Goal: Answer question/provide support: Share knowledge or assist other users

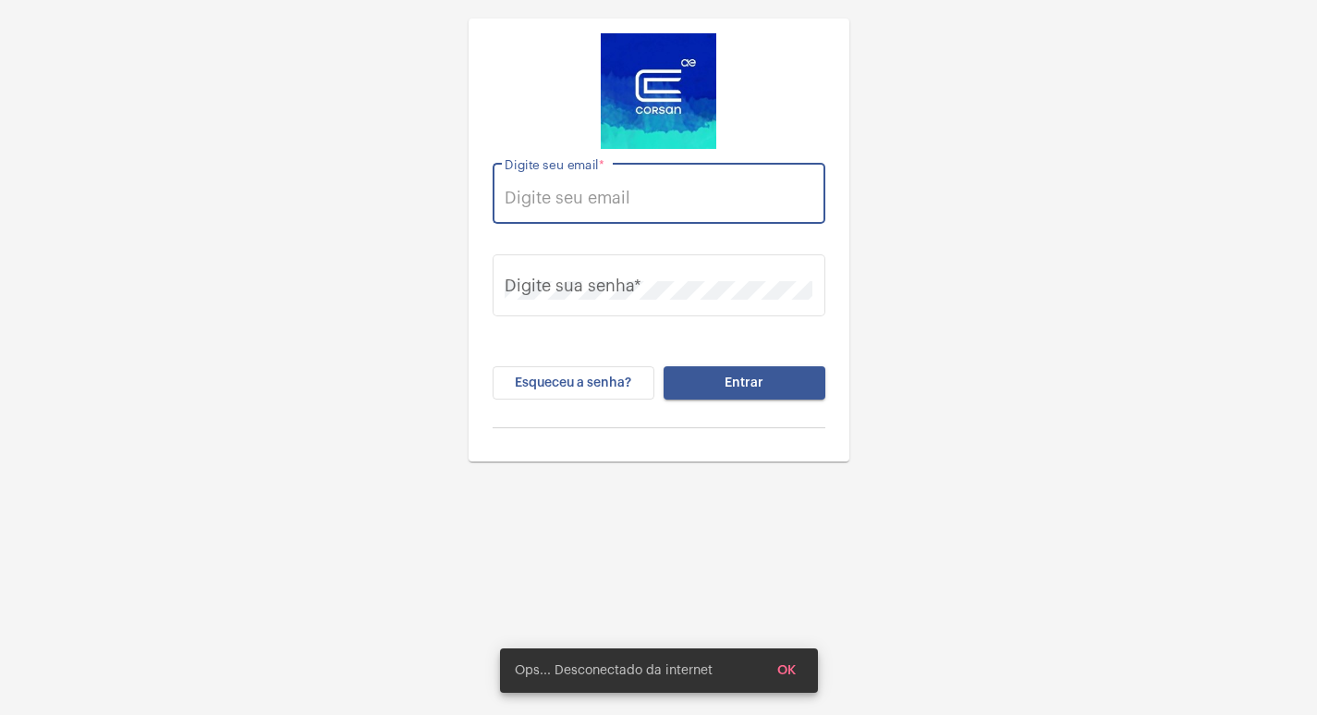
click at [568, 207] on input "Digite seu email *" at bounding box center [659, 198] width 308 height 18
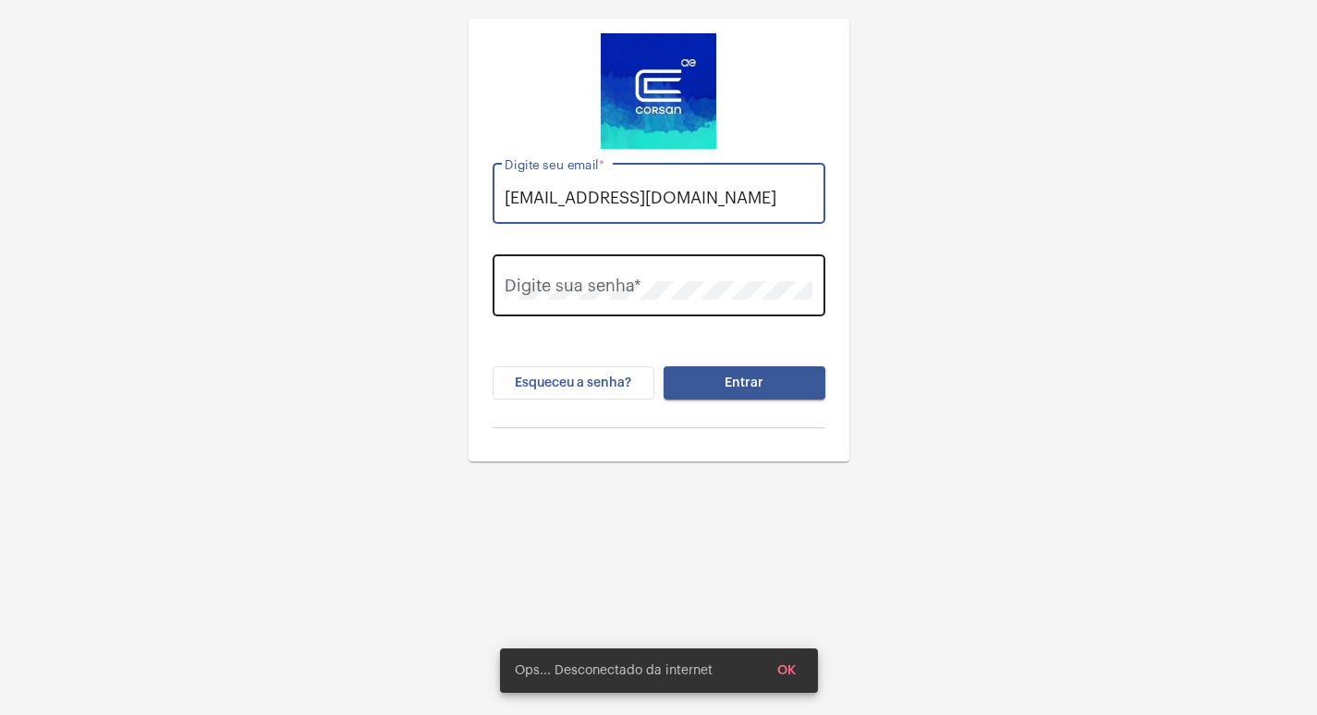
type input "[EMAIL_ADDRESS][DOMAIN_NAME]"
click at [571, 276] on div "Digite sua senha *" at bounding box center [659, 284] width 308 height 66
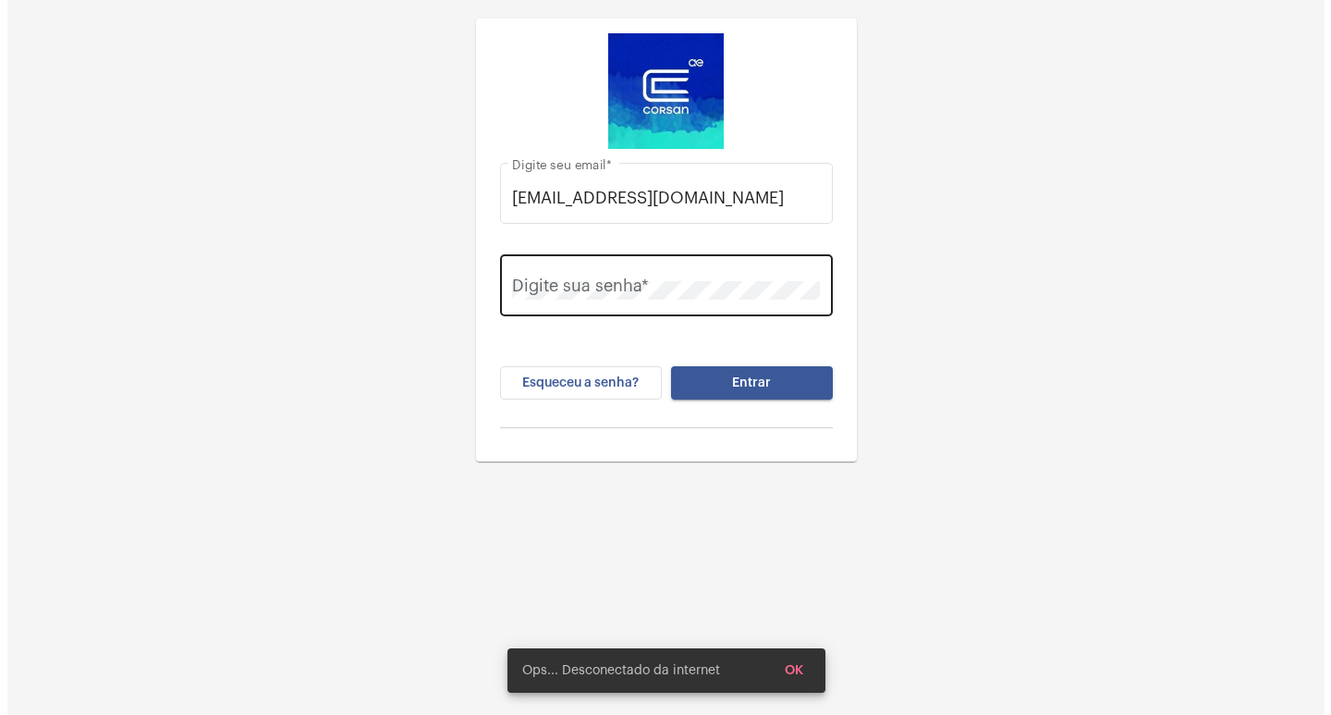
scroll to position [0, 0]
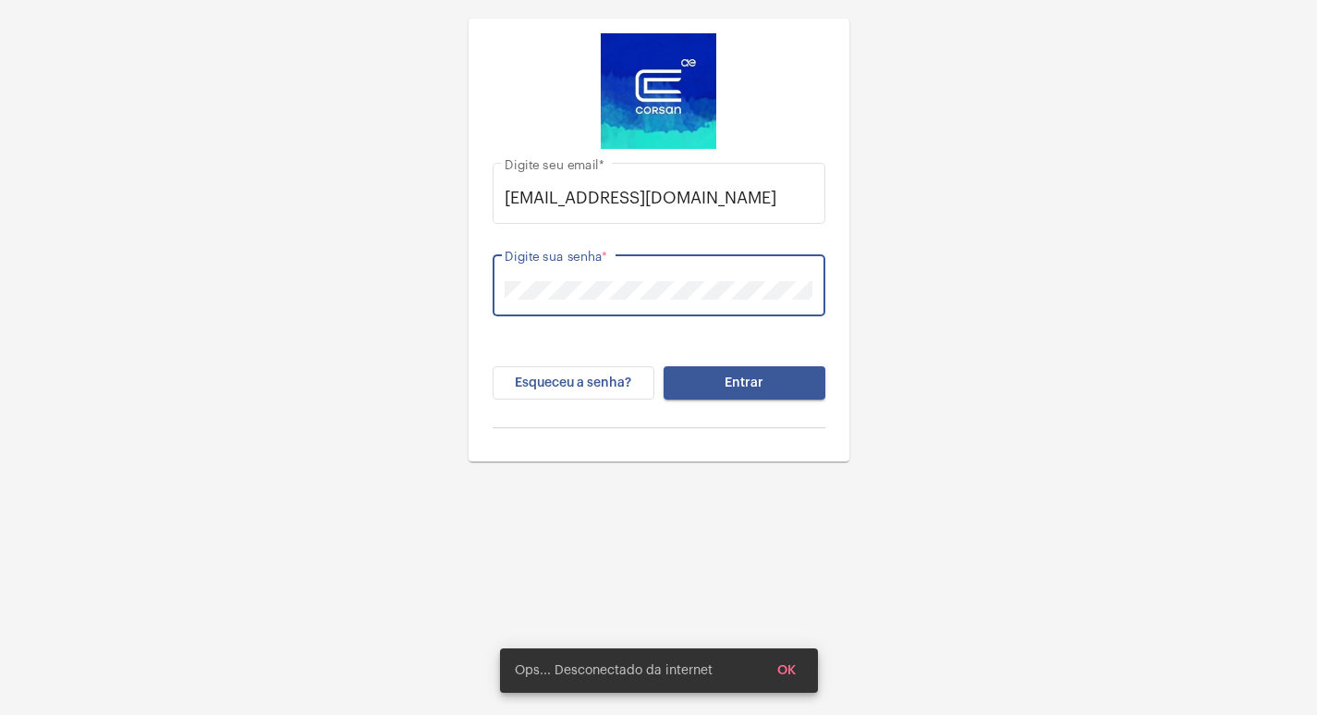
click at [664, 366] on button "Entrar" at bounding box center [745, 382] width 162 height 33
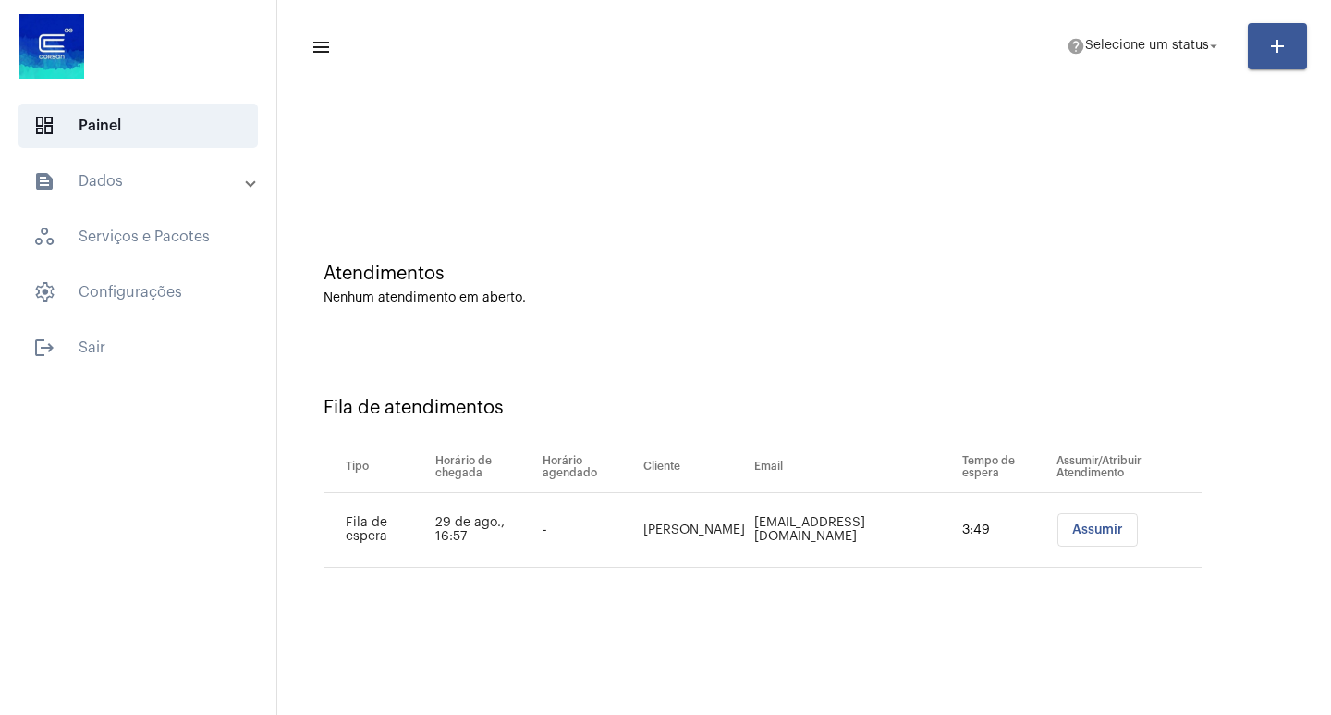
click at [1087, 522] on button "Assumir" at bounding box center [1097, 529] width 80 height 33
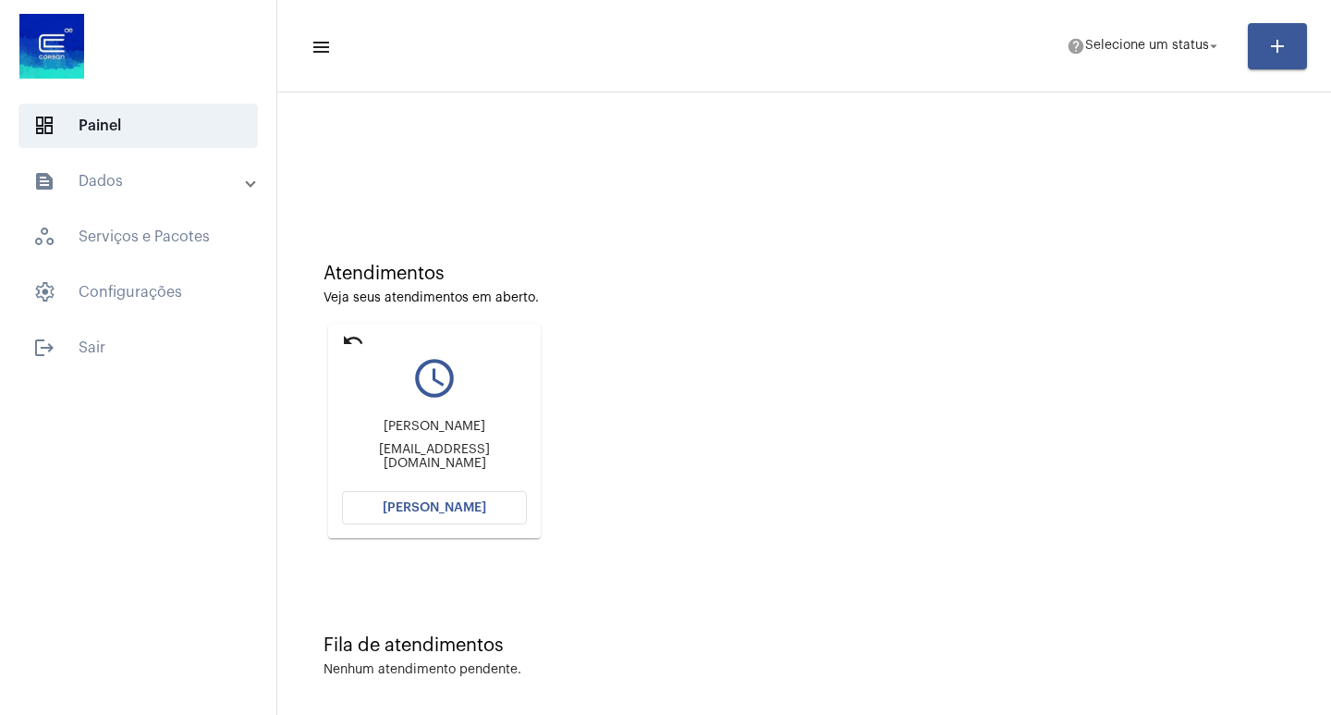
click at [479, 505] on span "[PERSON_NAME]" at bounding box center [435, 507] width 104 height 13
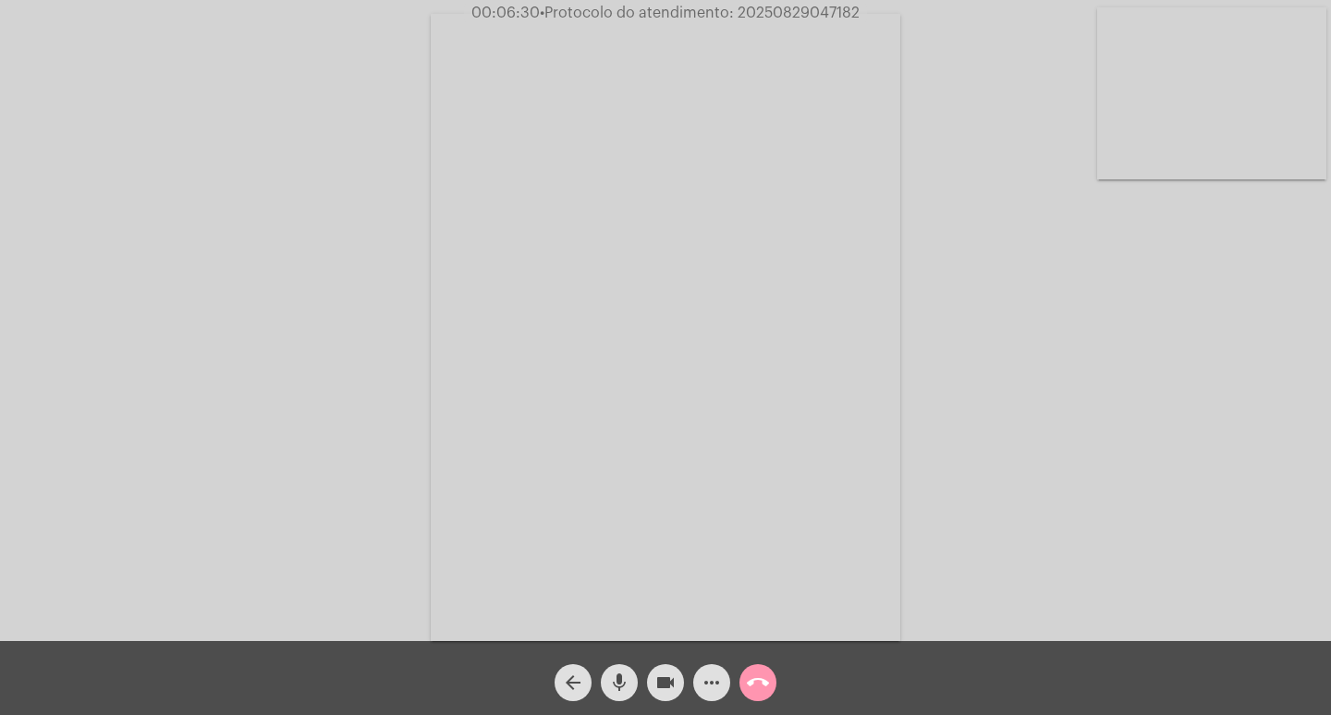
click at [1017, 143] on div "Acessando Câmera e Microfone..." at bounding box center [665, 325] width 1327 height 641
click at [1311, 309] on div "Acessando Câmera e Microfone..." at bounding box center [665, 325] width 1327 height 641
click at [229, 174] on div "Acessando Câmera e Microfone..." at bounding box center [665, 325] width 1327 height 641
click at [772, 10] on span "• Protocolo do atendimento: 20250829047182" at bounding box center [693, 13] width 320 height 15
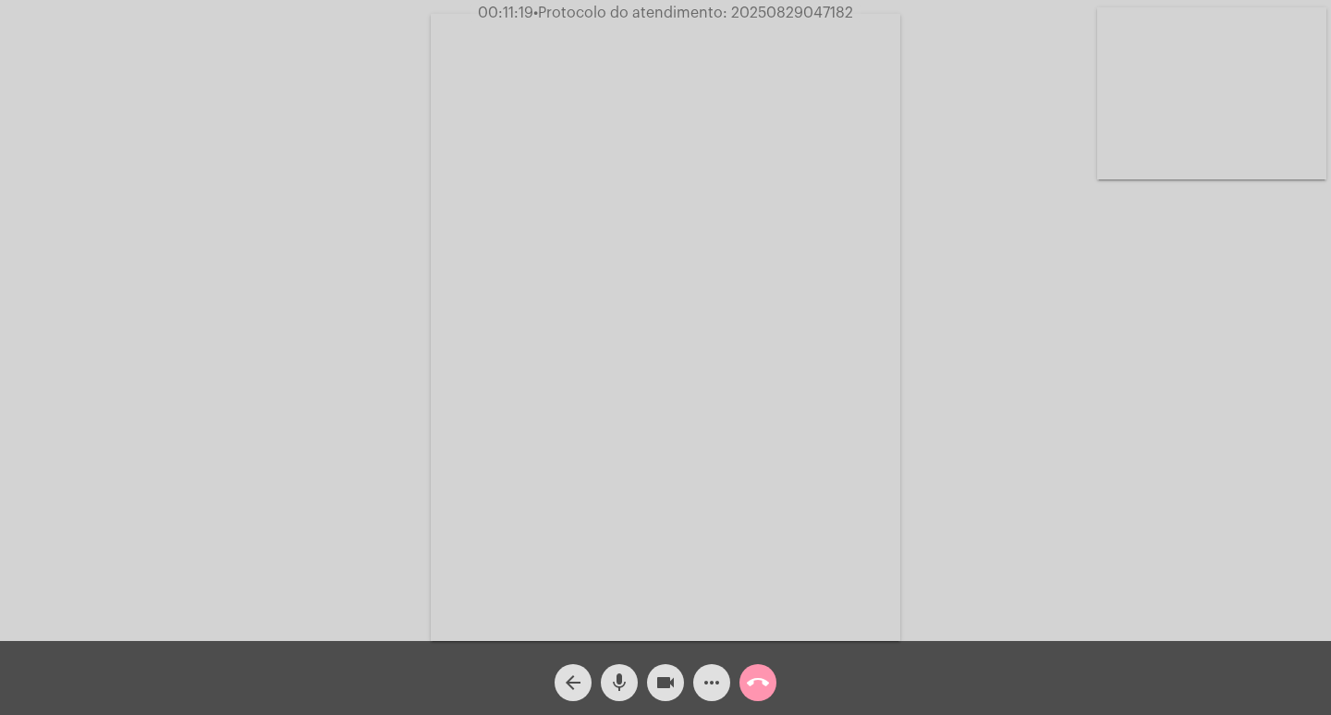
copy span "20250829047182"
click at [763, 683] on mat-icon "call_end" at bounding box center [758, 682] width 22 height 22
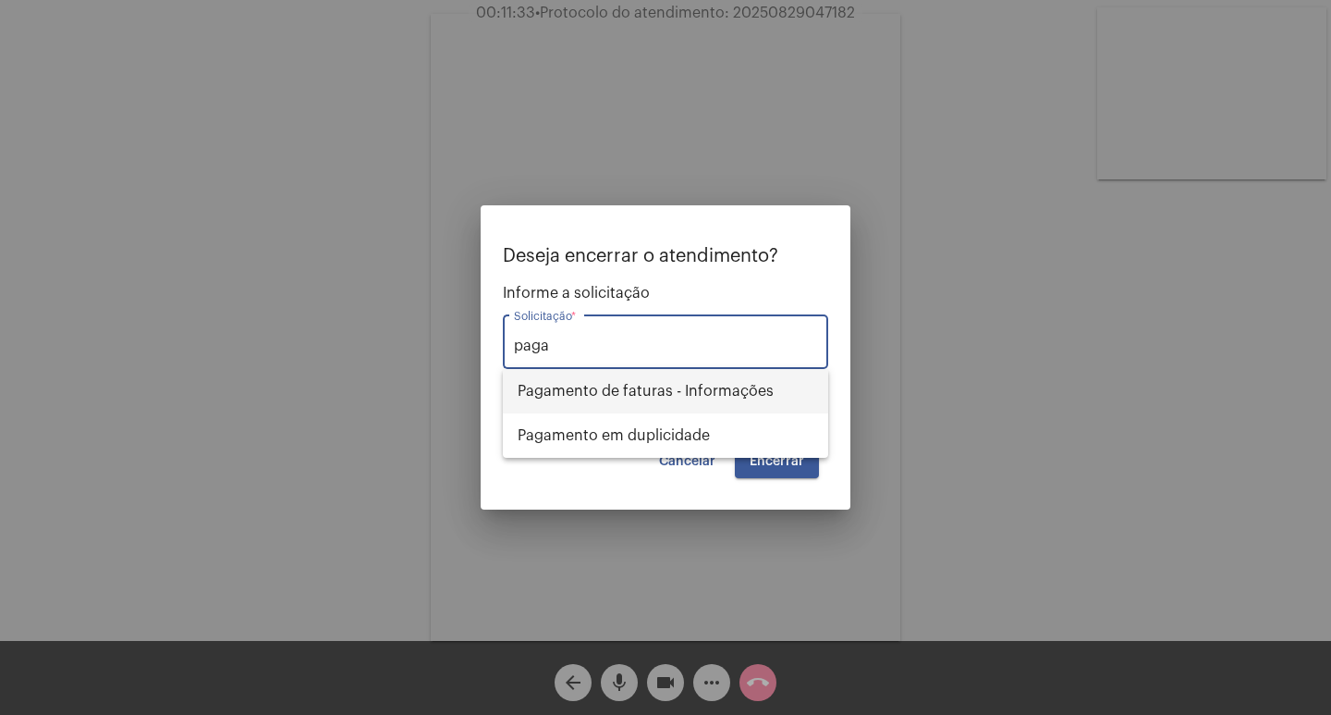
click at [768, 394] on span "Pagamento de faturas - Informações" at bounding box center [666, 391] width 296 height 44
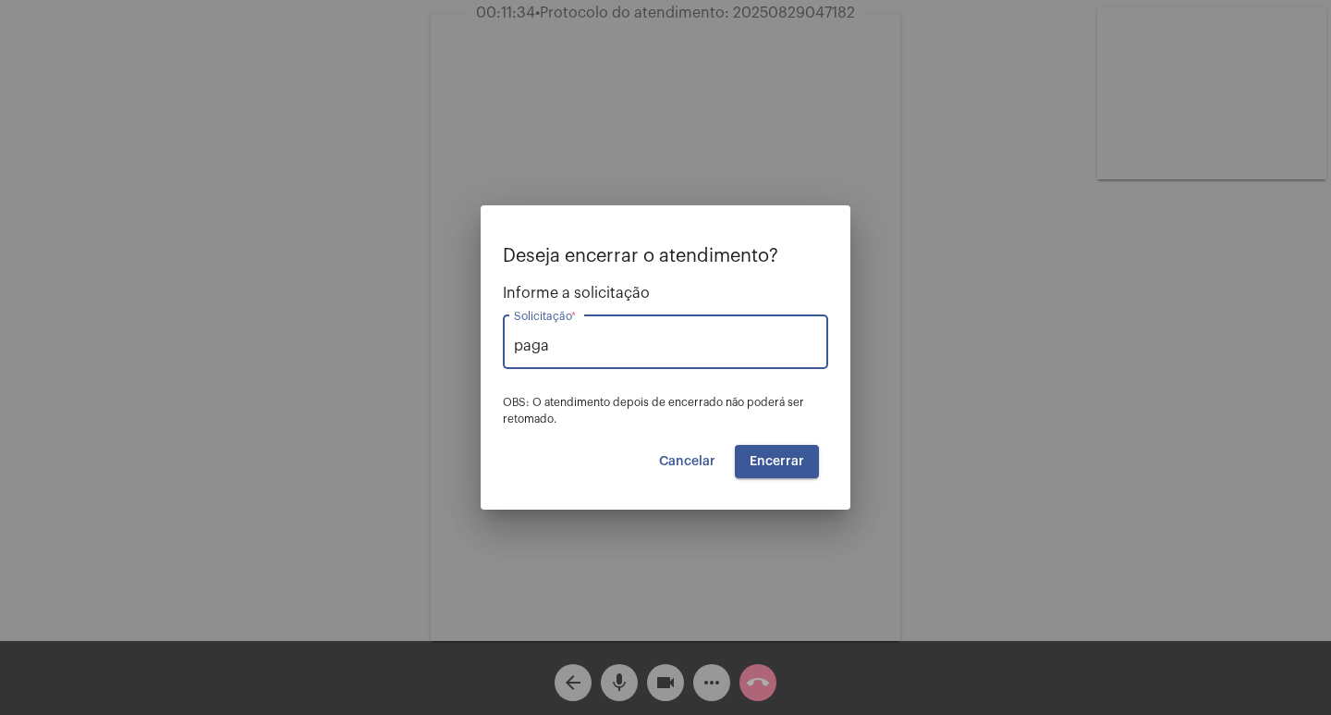
type input "Pagamento de faturas - Informações"
click at [780, 458] on span "Encerrar" at bounding box center [777, 461] width 55 height 13
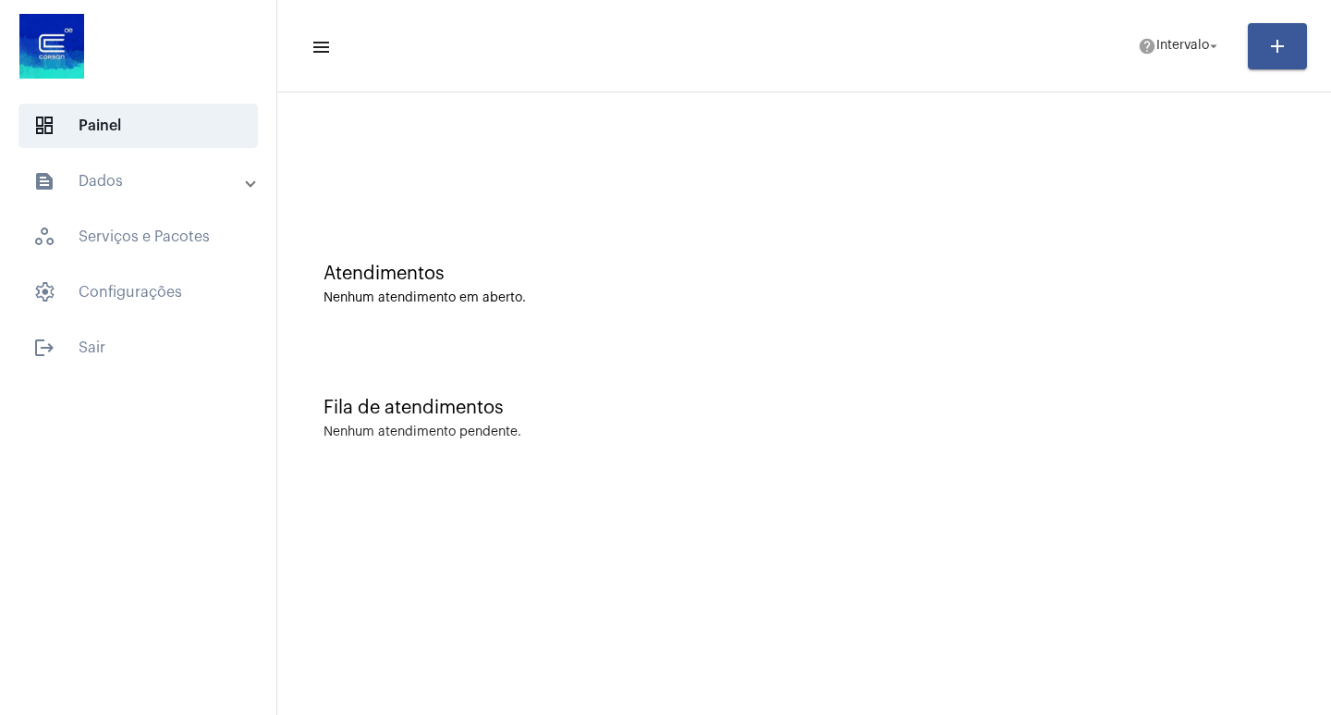
click at [144, 202] on mat-expansion-panel-header "text_snippet_outlined Dados" at bounding box center [143, 181] width 265 height 44
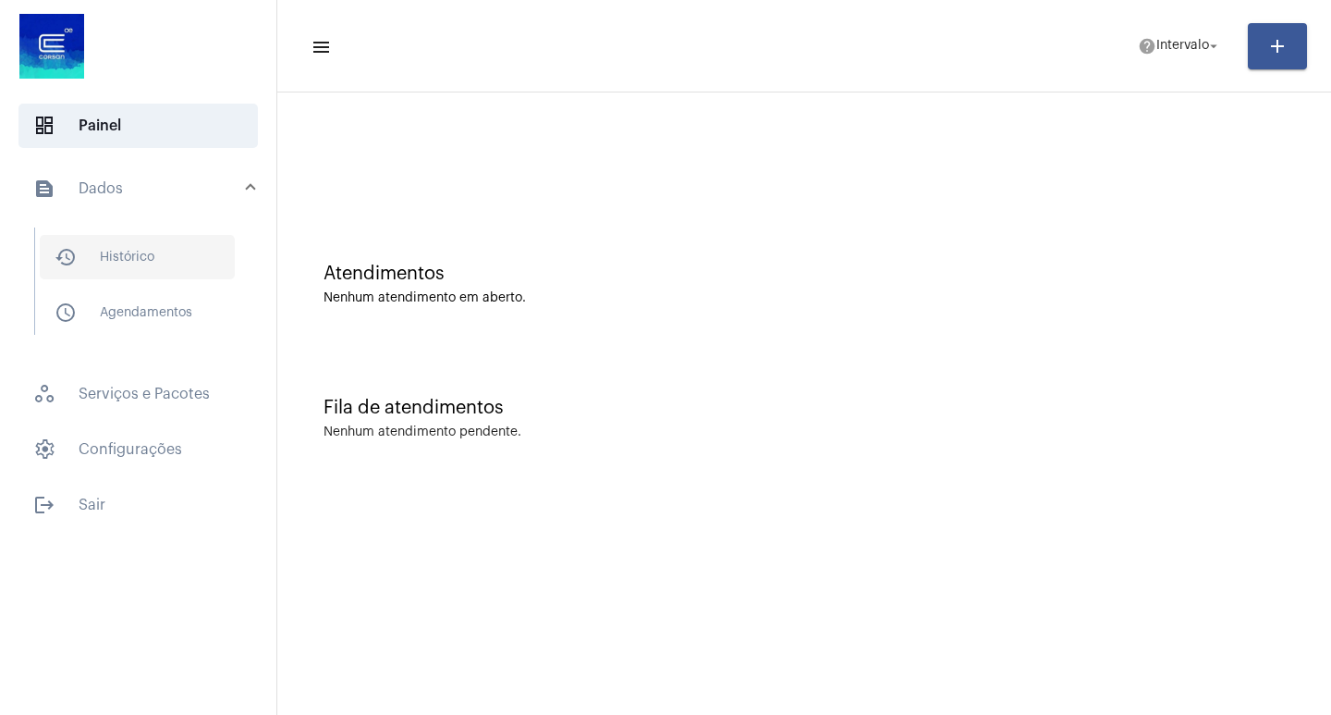
click at [130, 254] on span "history_outlined Histórico" at bounding box center [137, 257] width 195 height 44
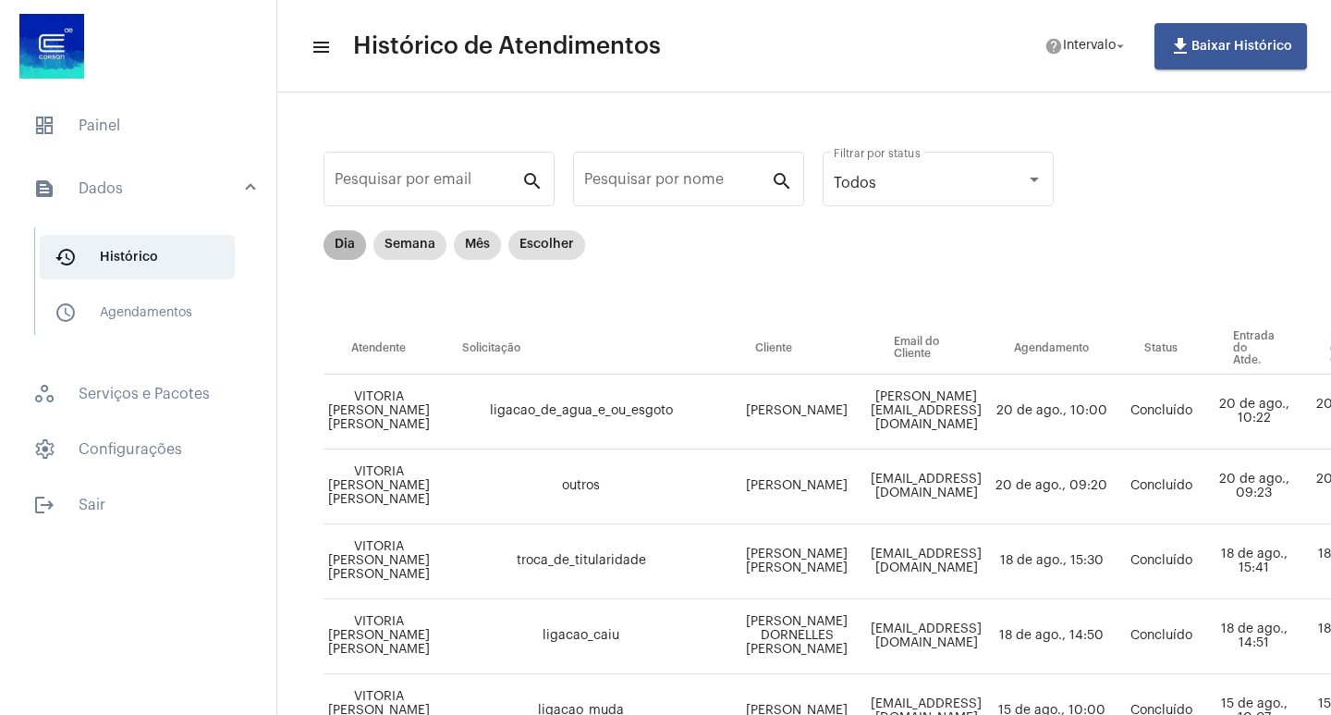
click at [348, 248] on mat-chip "Dia" at bounding box center [345, 245] width 43 height 30
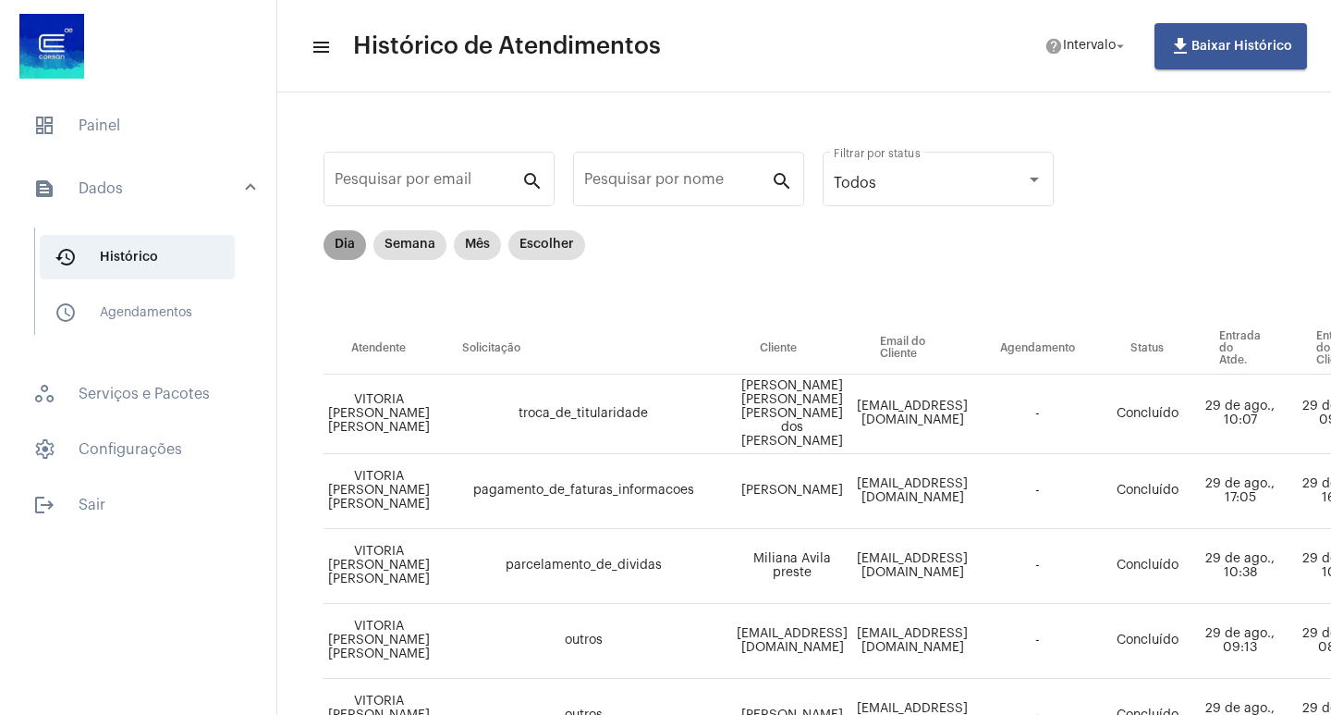
click at [348, 248] on mat-chip "Dia" at bounding box center [345, 245] width 43 height 30
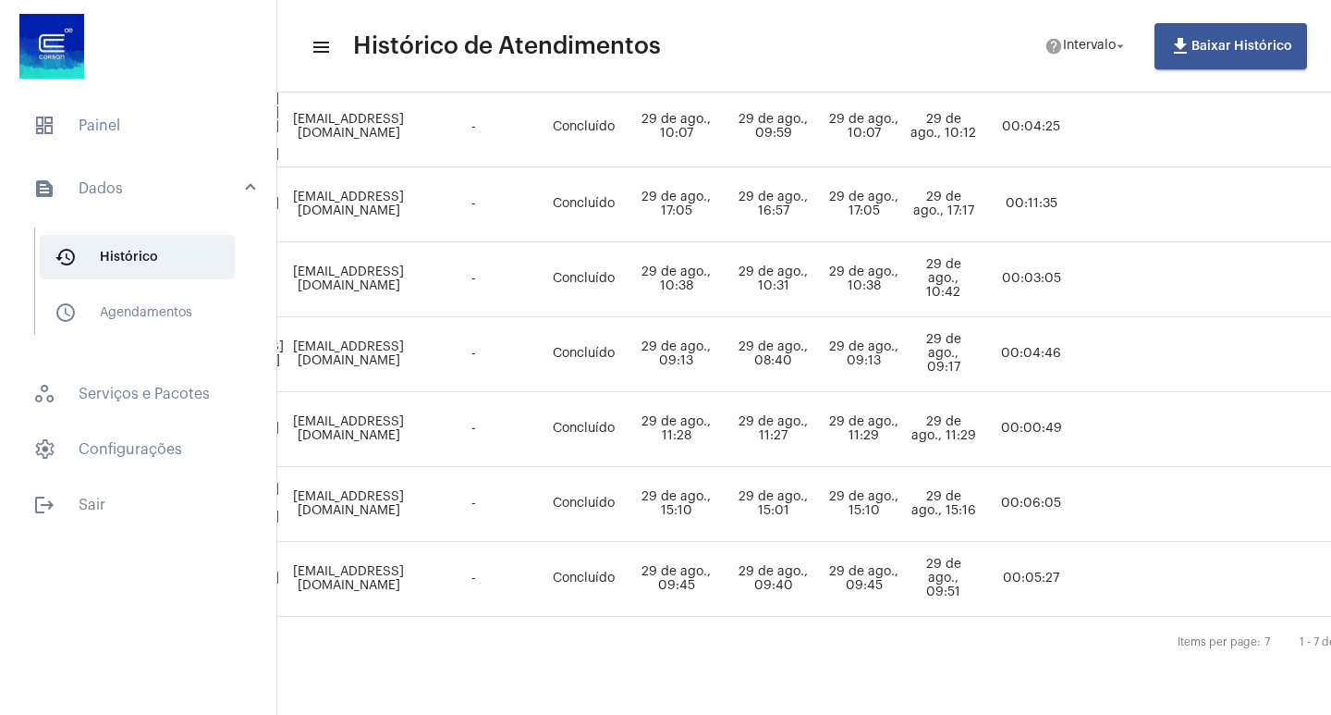
scroll to position [296, 866]
